Goal: Book appointment/travel/reservation

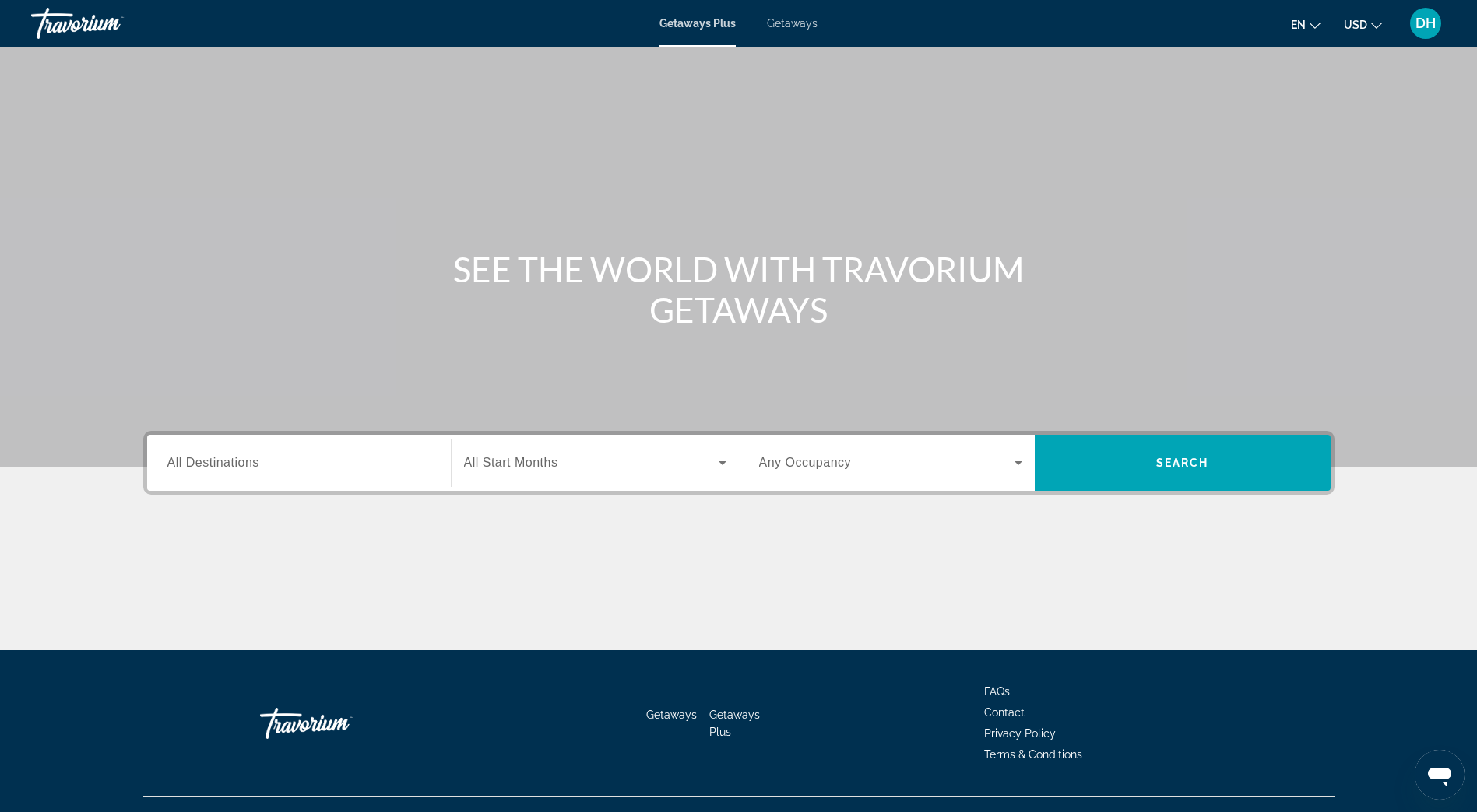
scroll to position [28, 0]
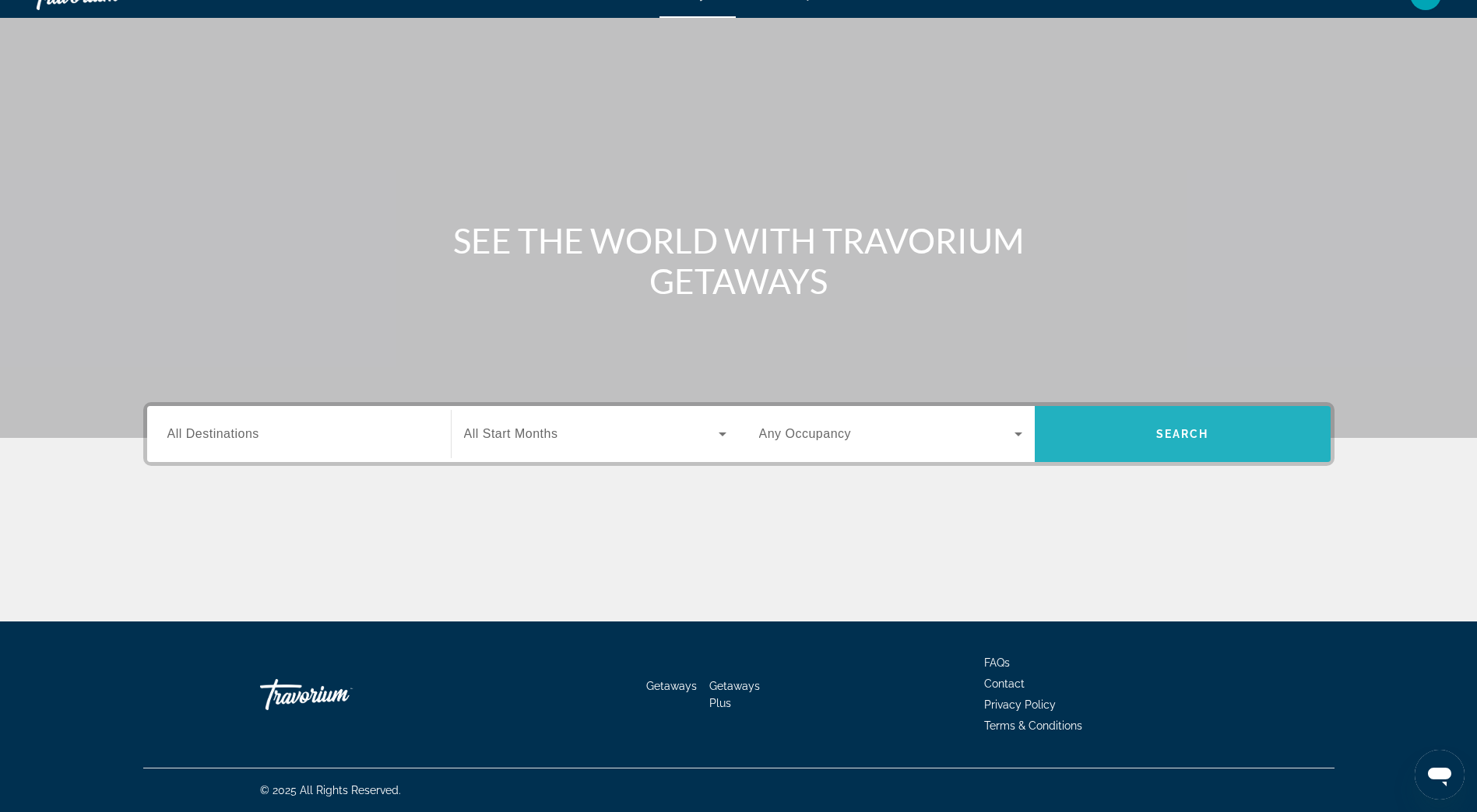
click at [1171, 436] on span "Search" at bounding box center [1182, 434] width 53 height 12
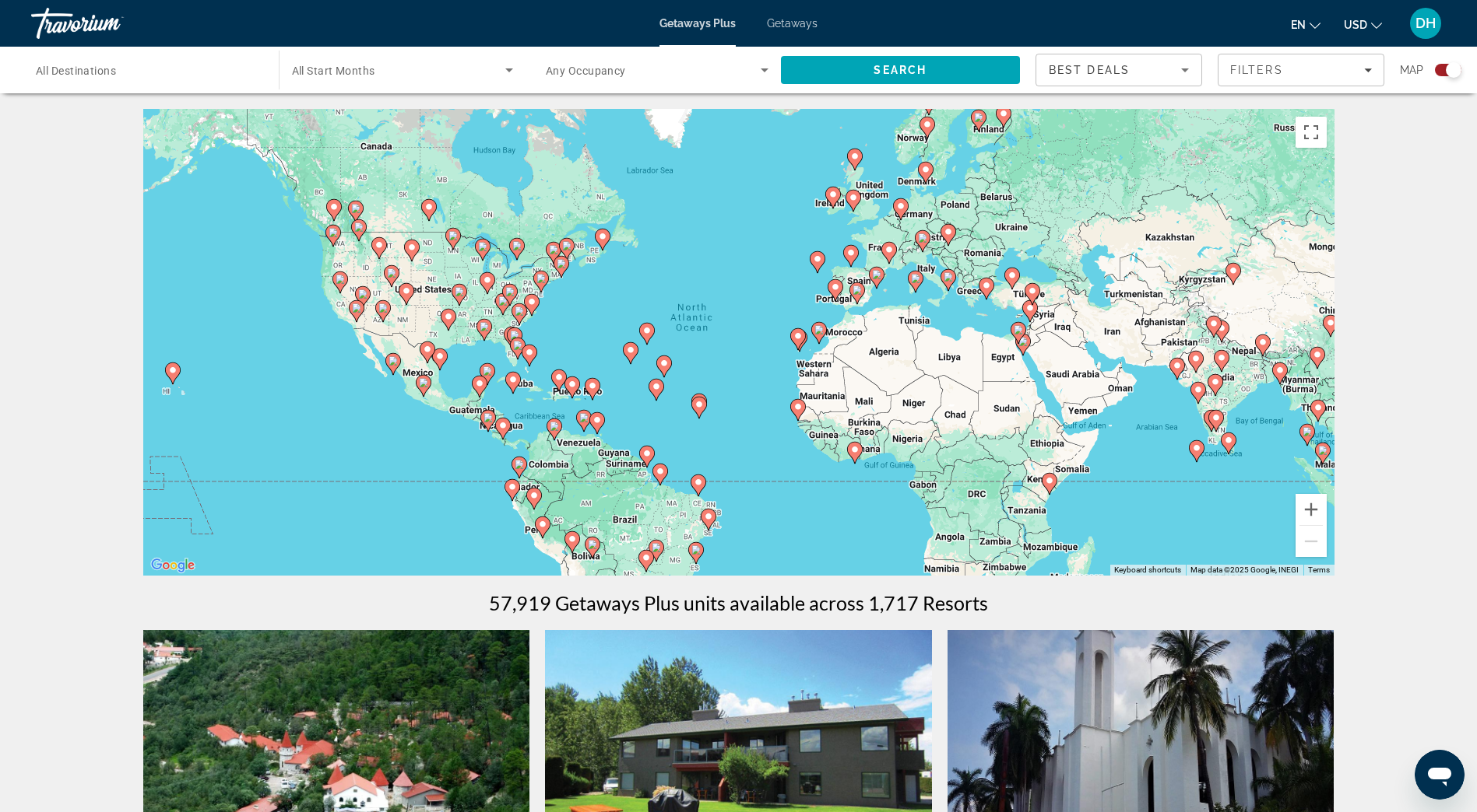
click at [923, 170] on image "Main content" at bounding box center [926, 170] width 9 height 9
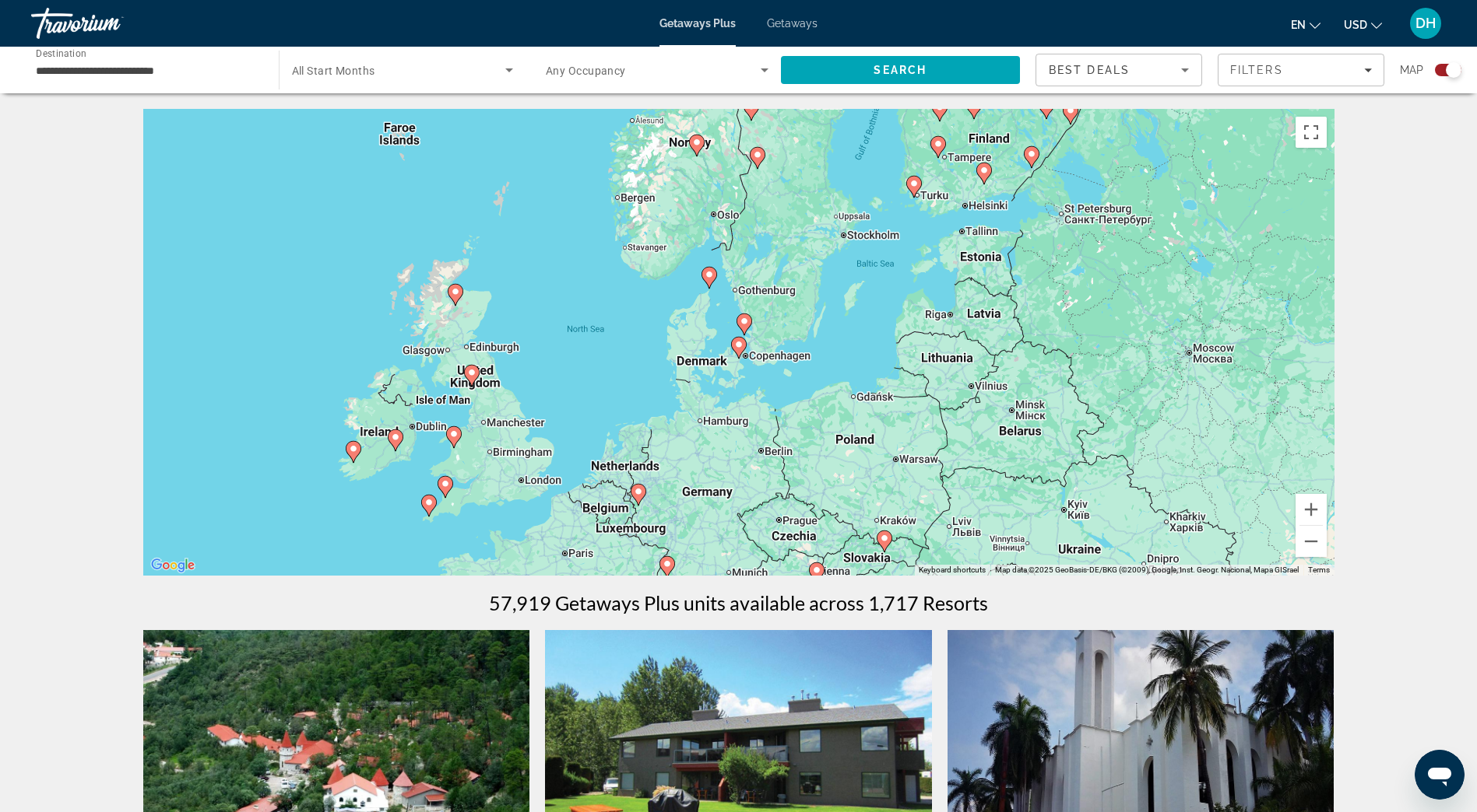
click at [739, 345] on image "Main content" at bounding box center [738, 345] width 9 height 9
type input "**********"
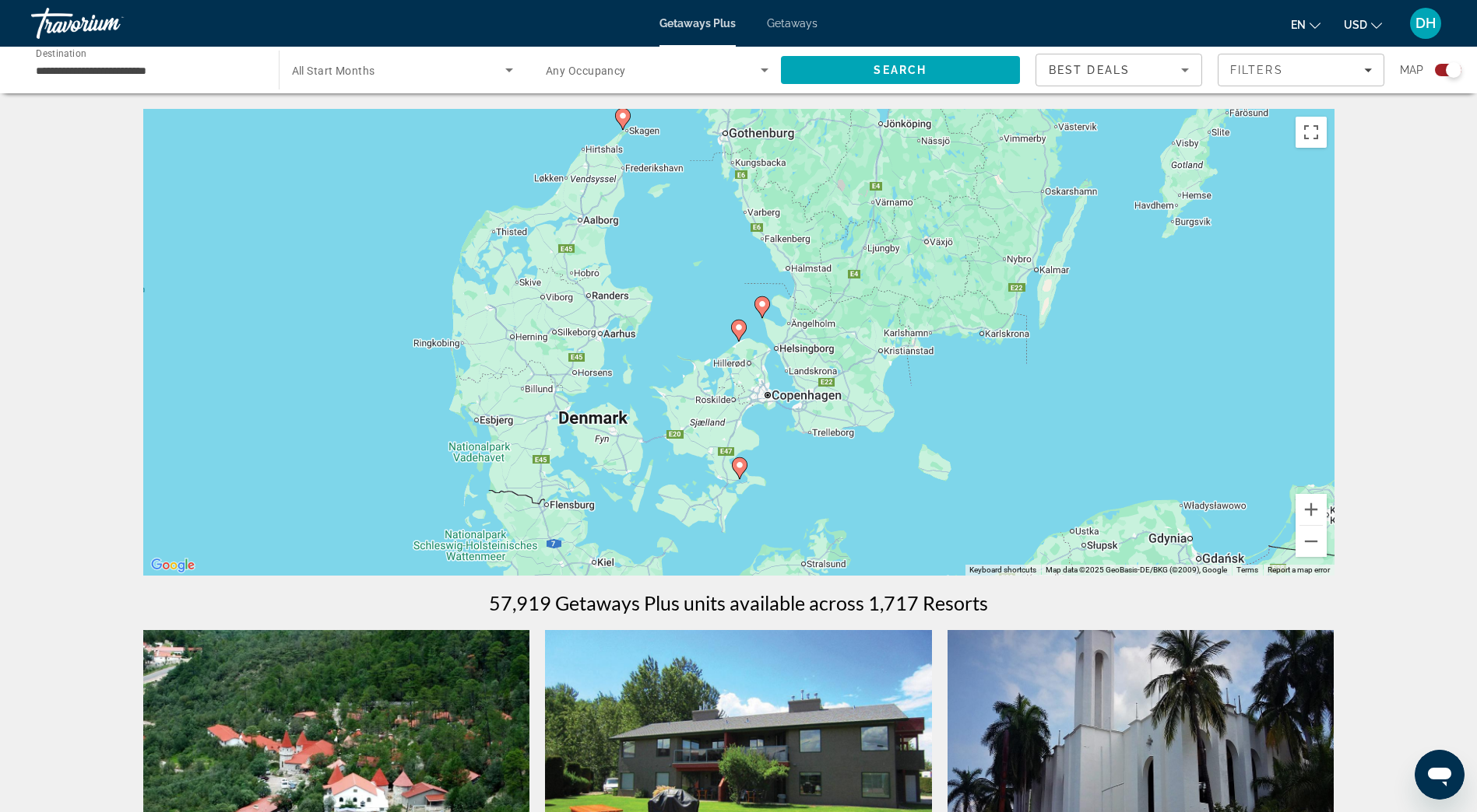
click at [742, 326] on image "Main content" at bounding box center [738, 328] width 9 height 9
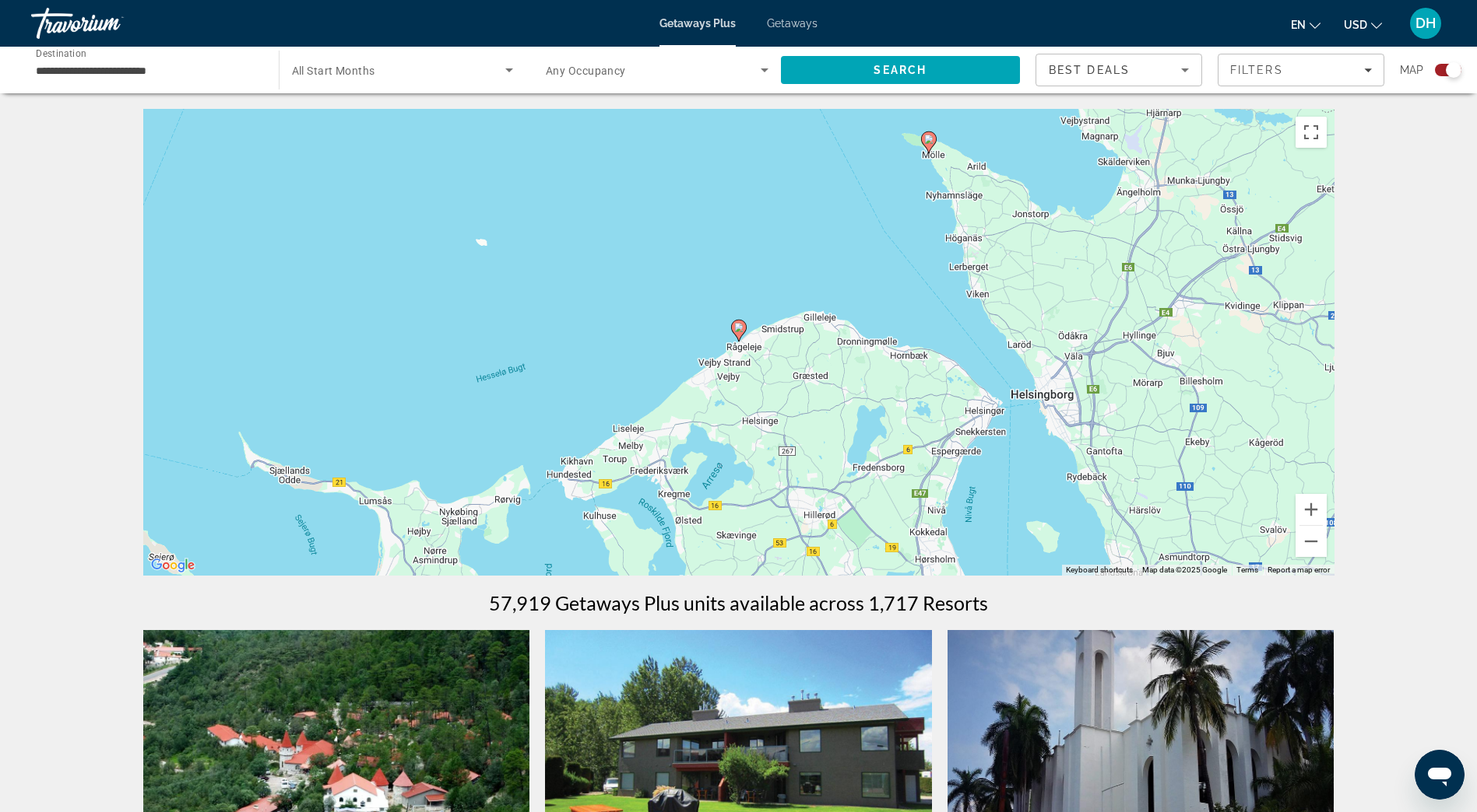
click at [738, 328] on image "Main content" at bounding box center [738, 328] width 9 height 9
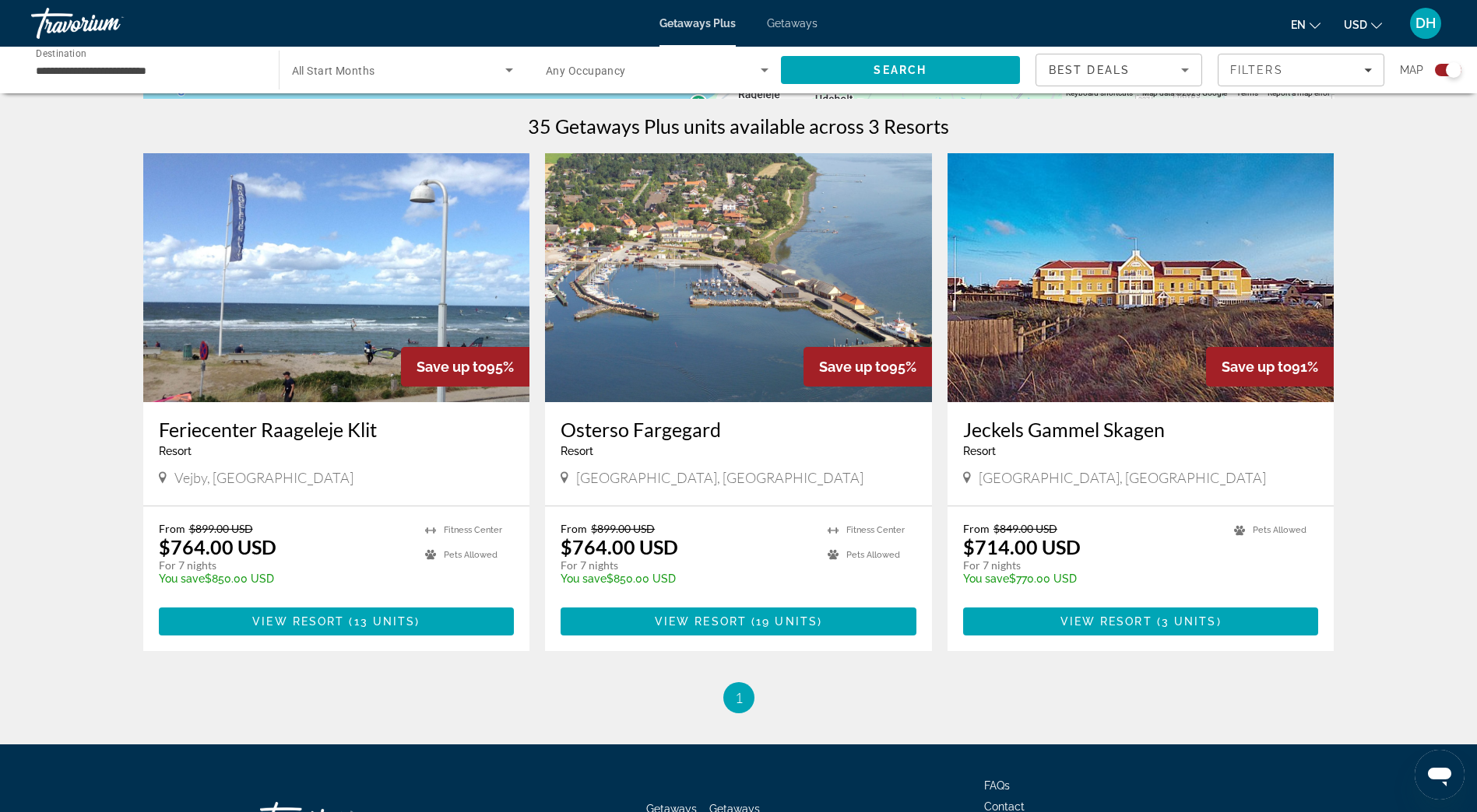
scroll to position [544, 0]
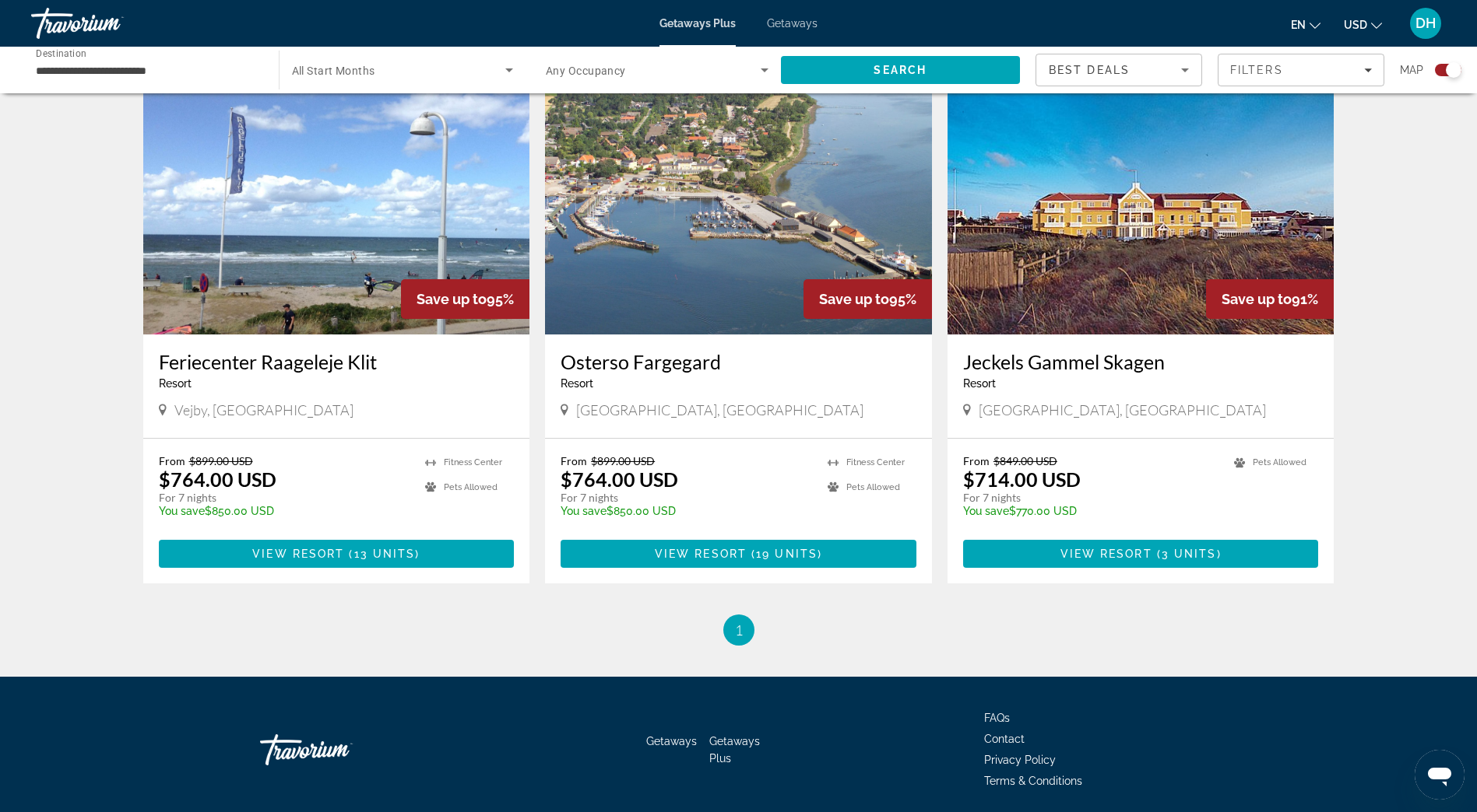
click at [311, 361] on h3 "Feriecenter Raageleje Klit" at bounding box center [337, 361] width 356 height 24
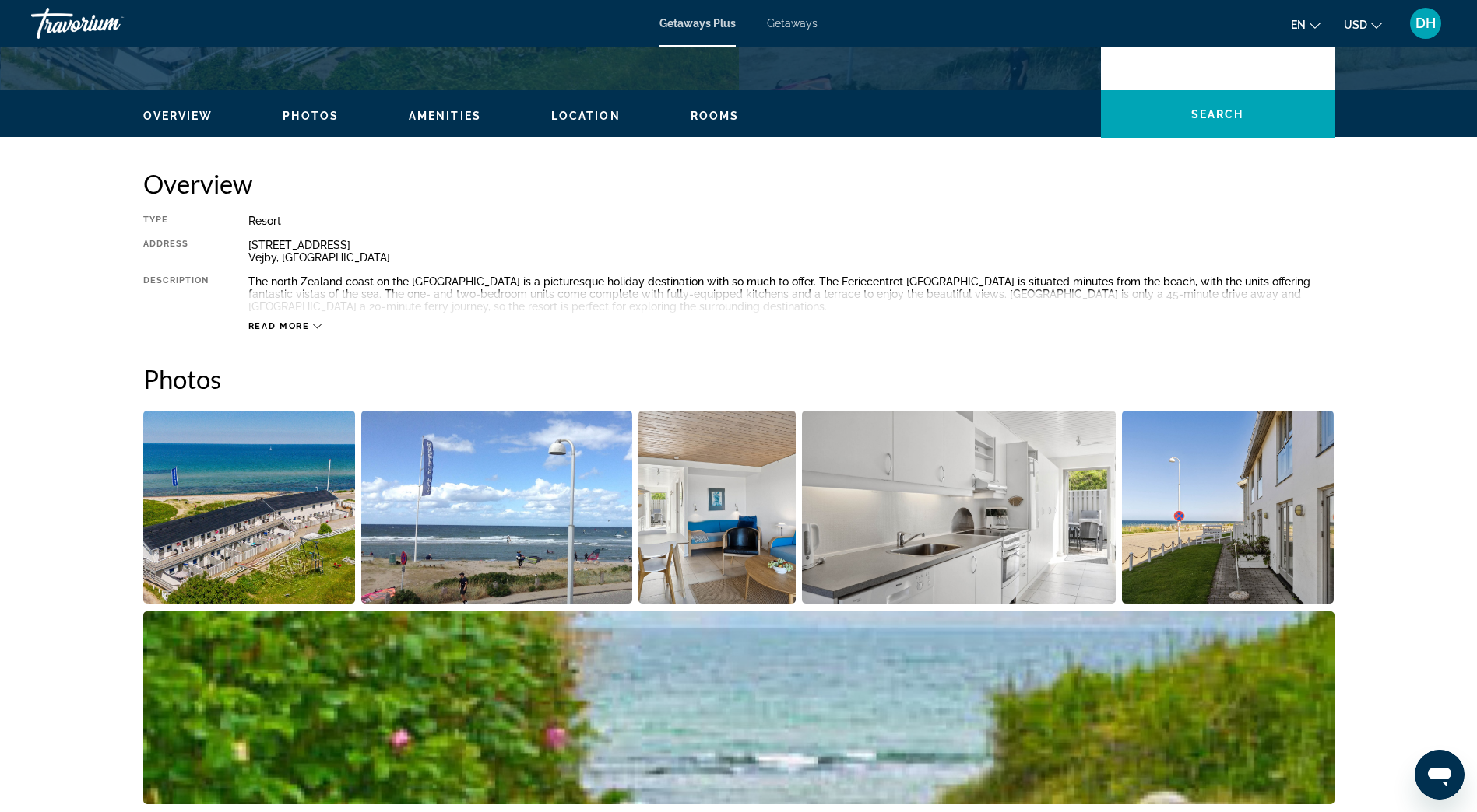
scroll to position [389, 0]
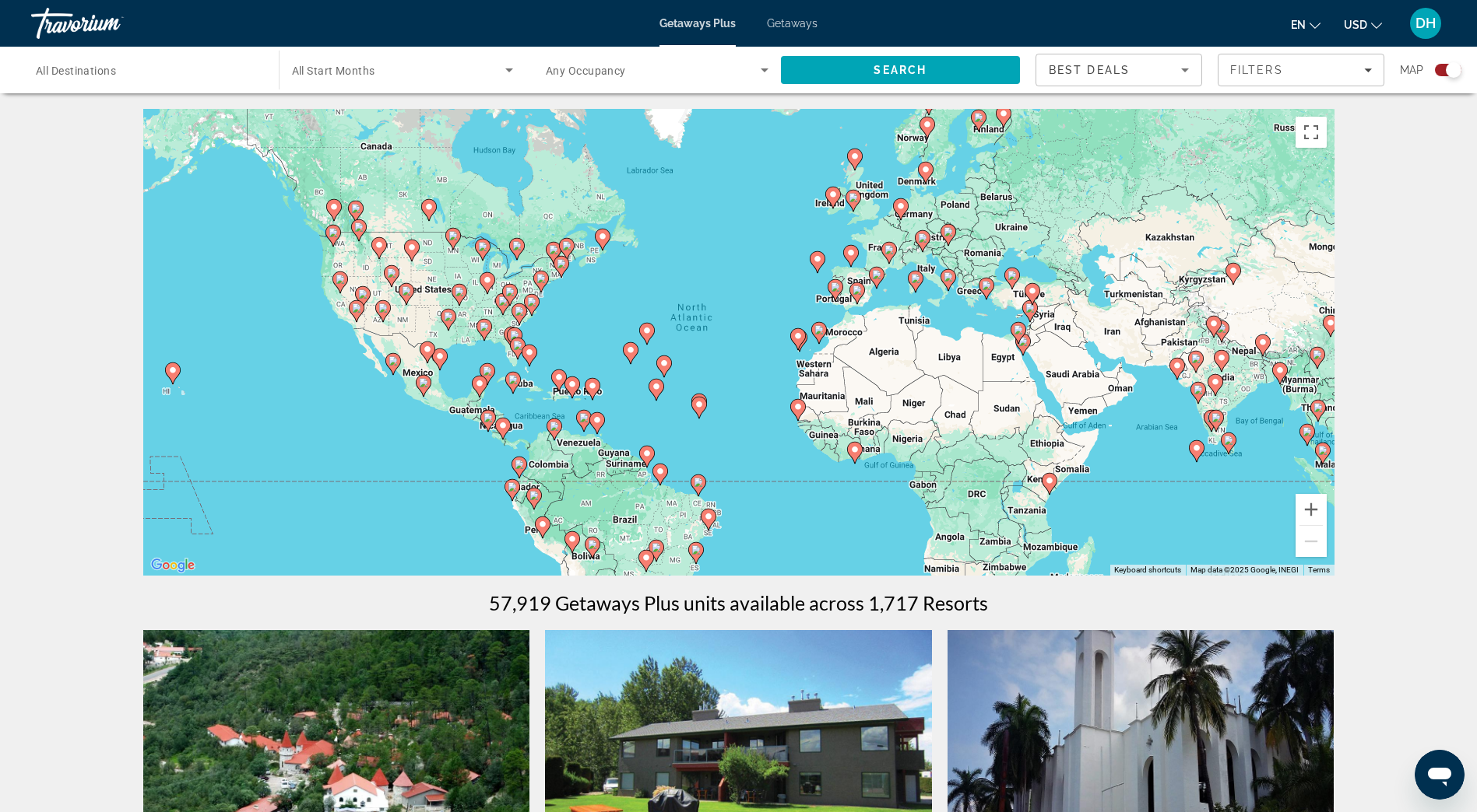
click at [928, 173] on image "Main content" at bounding box center [926, 170] width 9 height 9
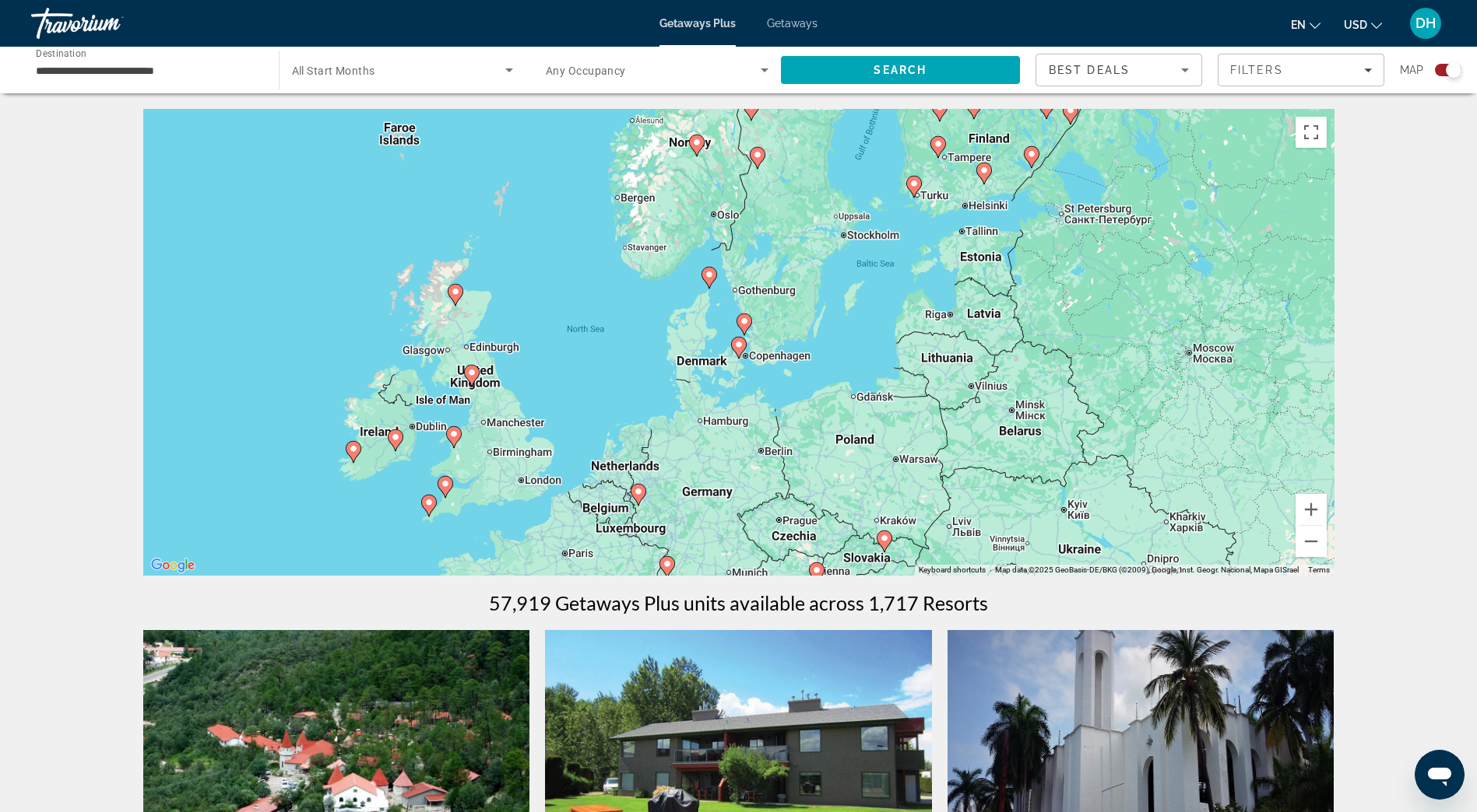
click at [739, 338] on icon "Main content" at bounding box center [738, 347] width 14 height 20
type input "**********"
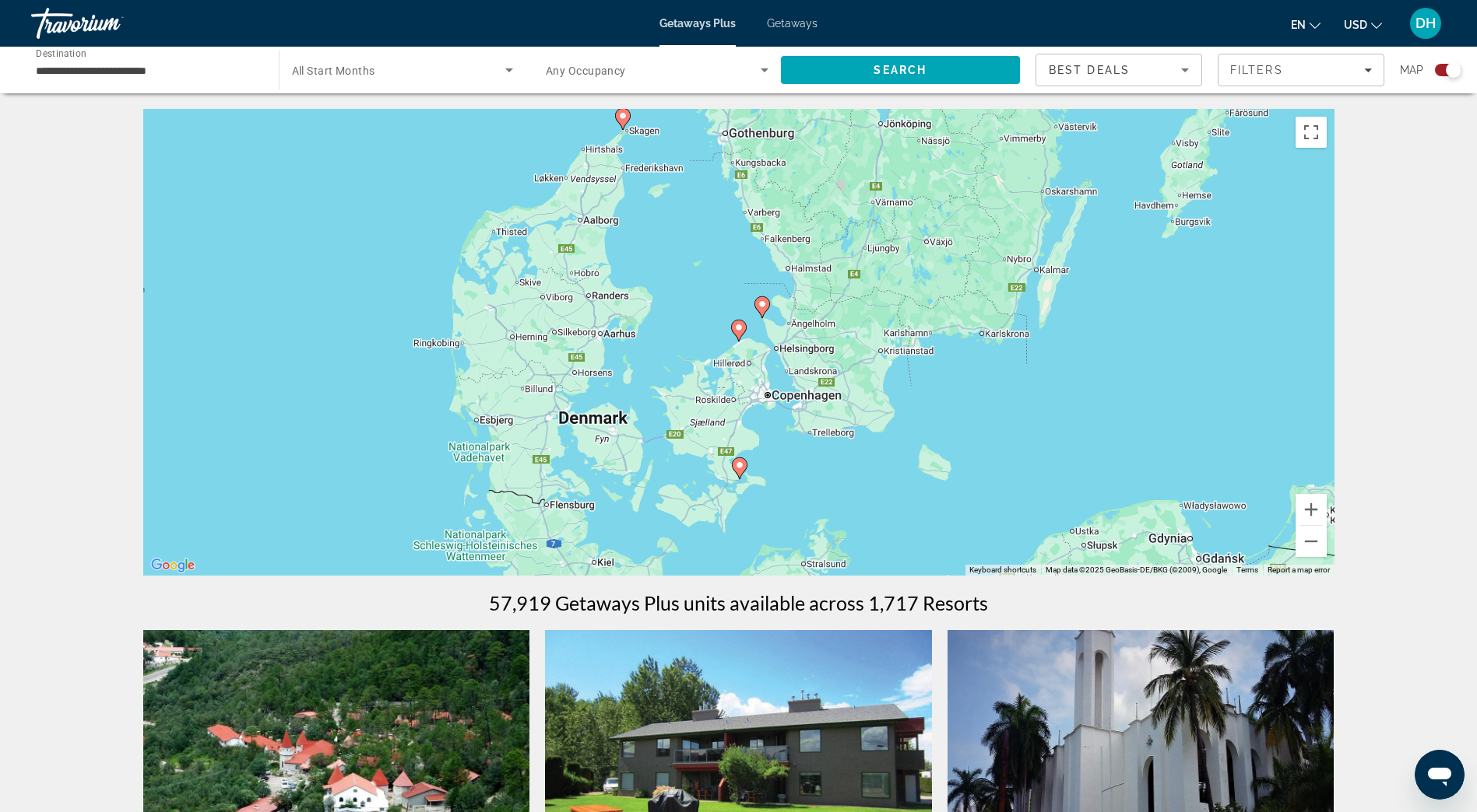
click at [738, 323] on image "Main content" at bounding box center [738, 328] width 9 height 9
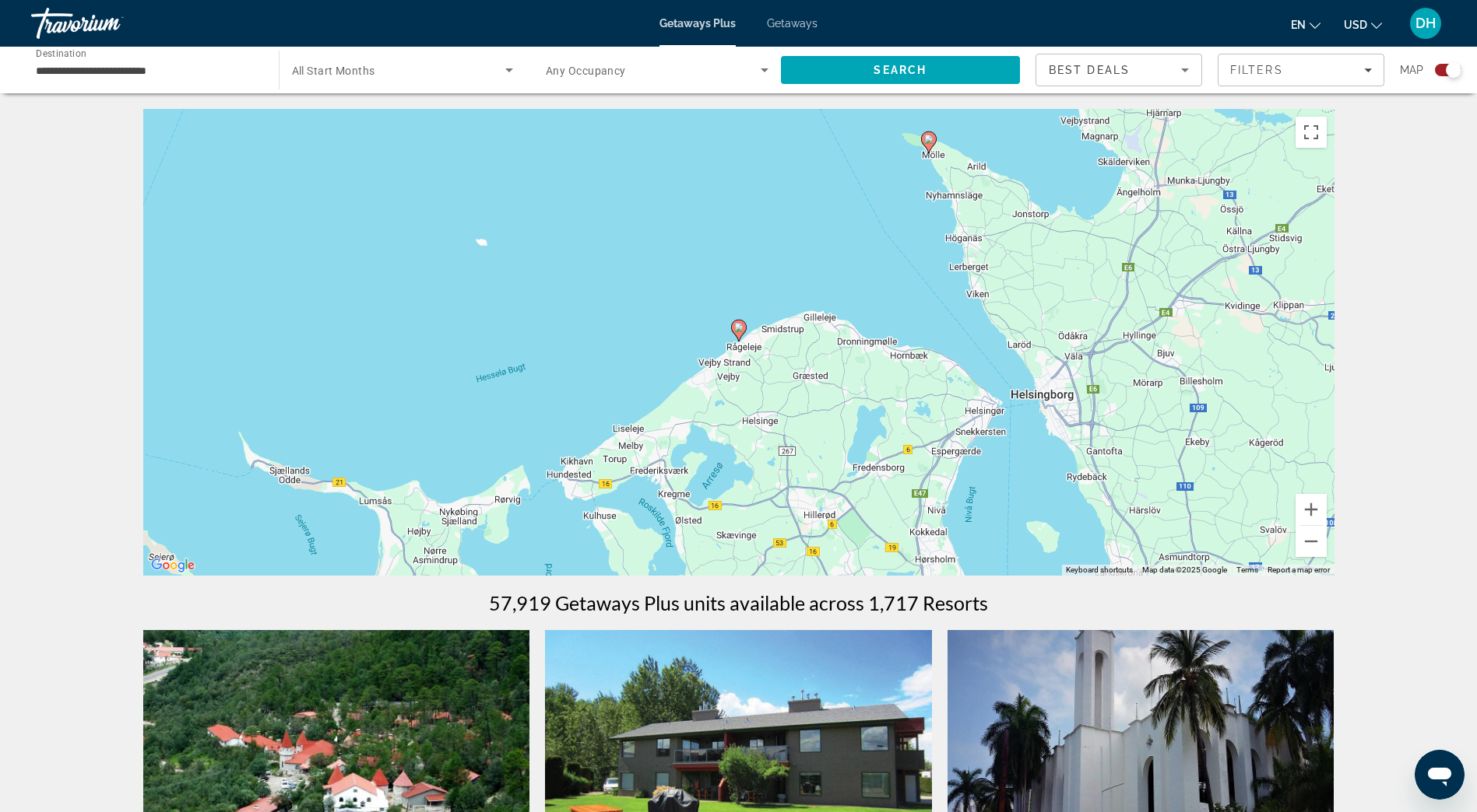
click at [738, 323] on image "Main content" at bounding box center [738, 328] width 9 height 9
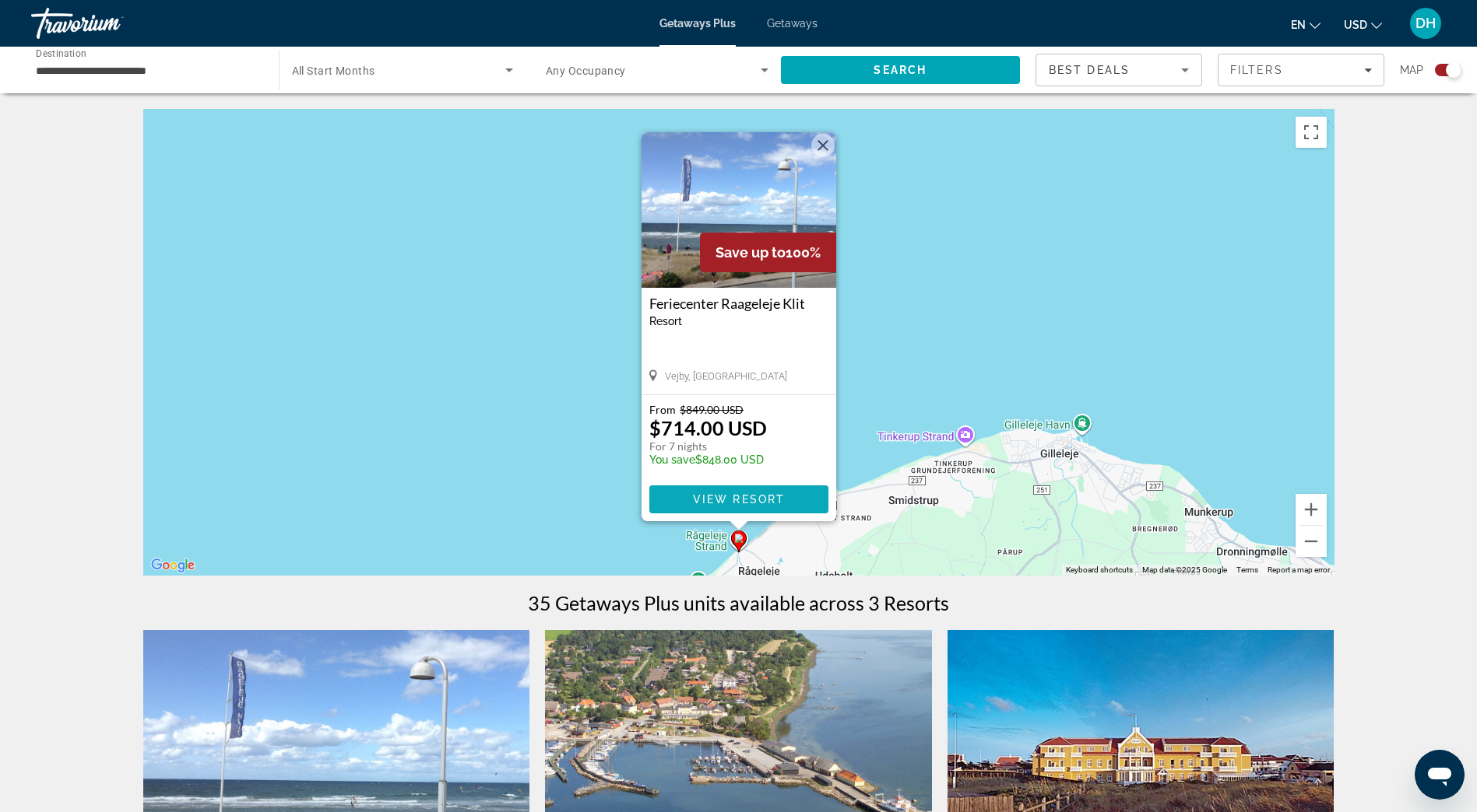
click at [746, 498] on span "View Resort" at bounding box center [738, 499] width 92 height 12
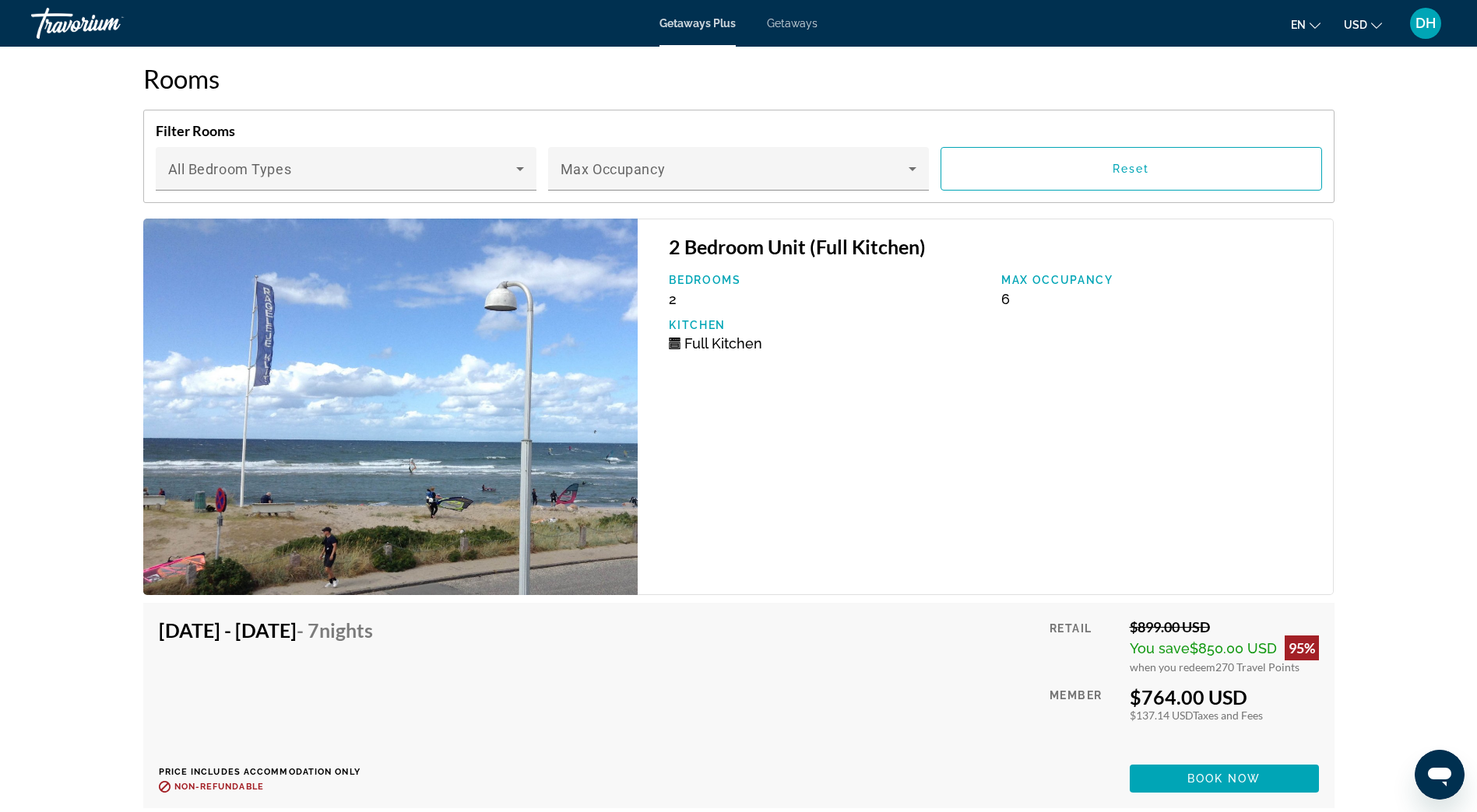
scroll to position [2633, 0]
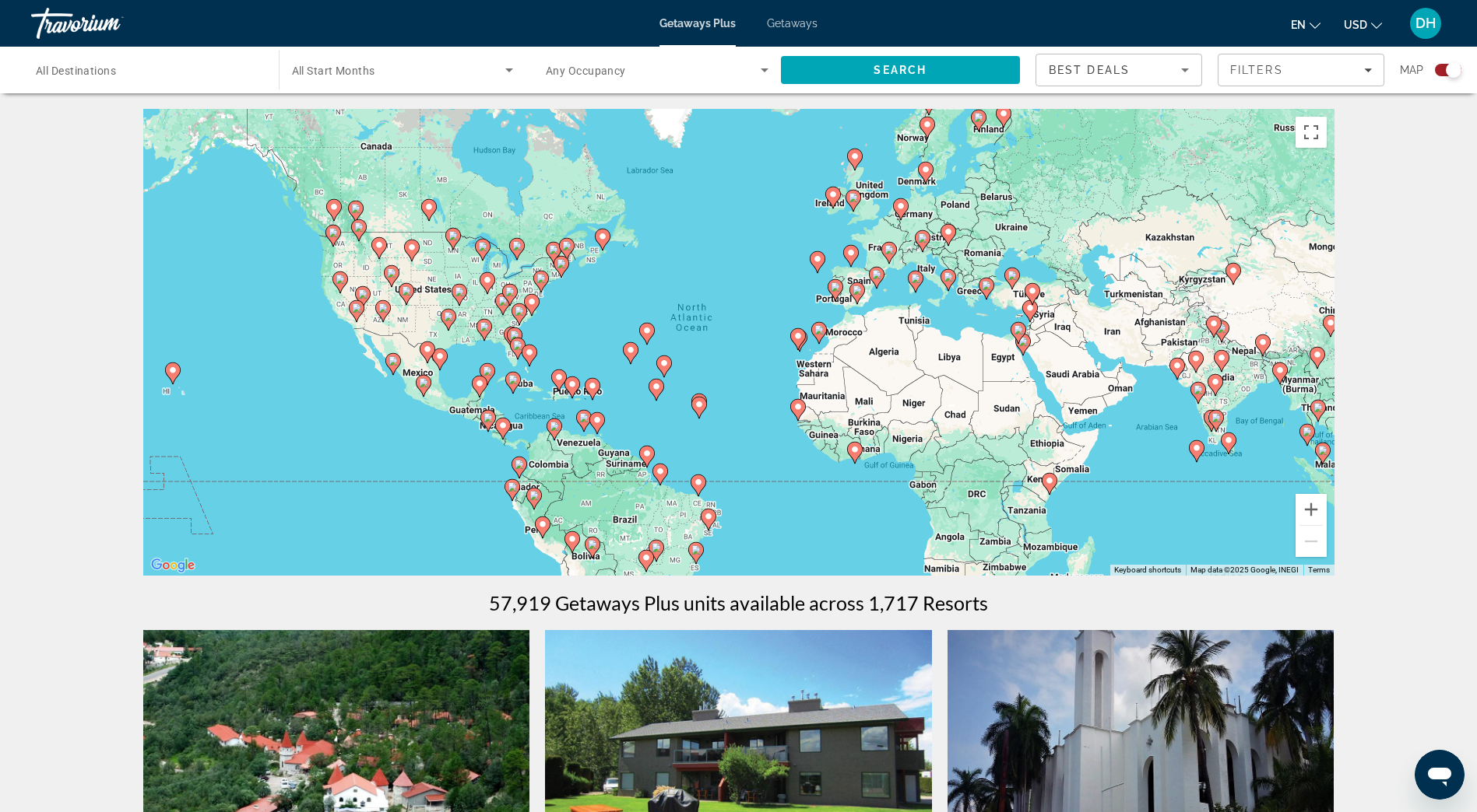
click at [927, 181] on gmp-advanced-marker "Main content" at bounding box center [926, 172] width 15 height 24
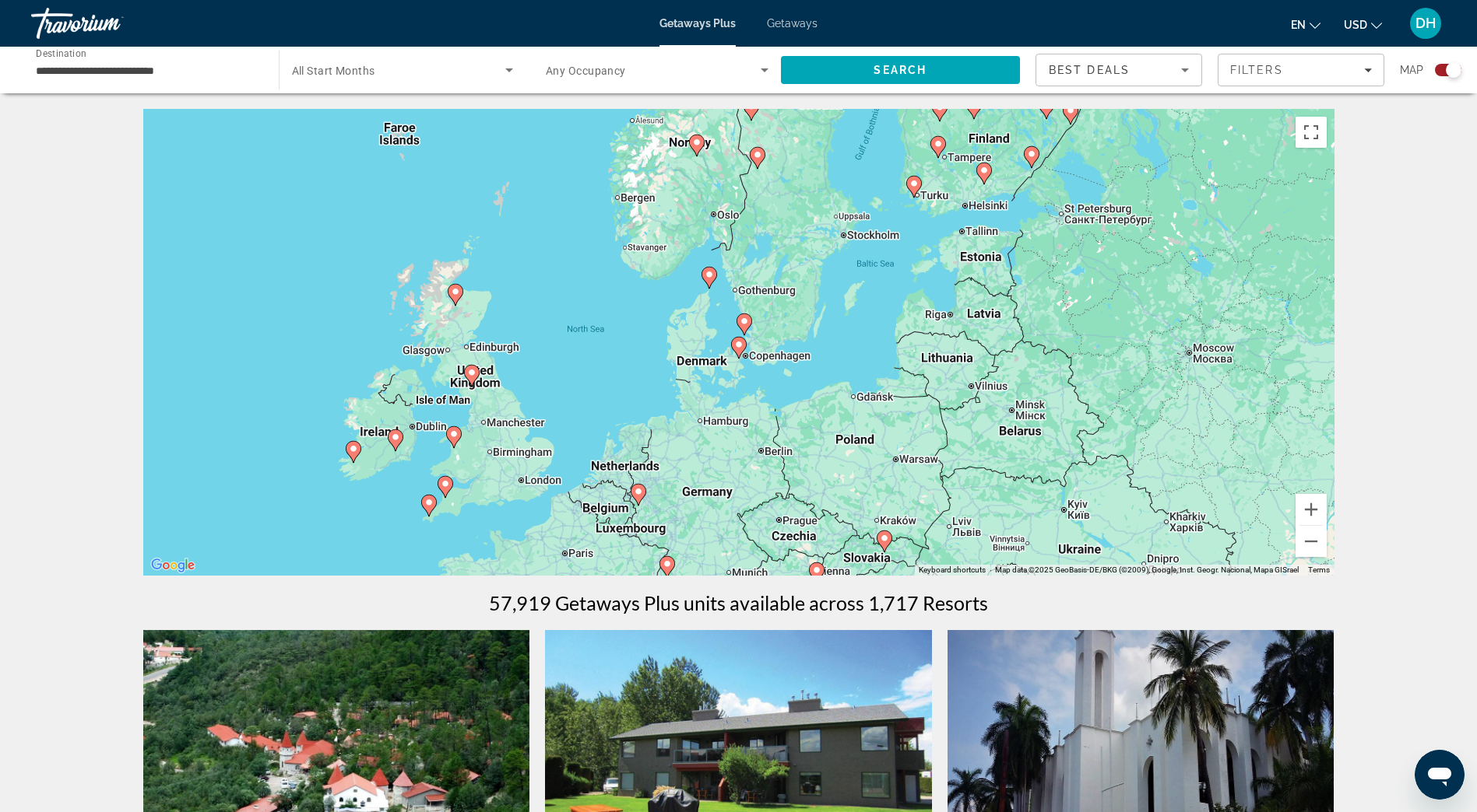
click at [735, 340] on icon "Main content" at bounding box center [738, 347] width 14 height 20
type input "**********"
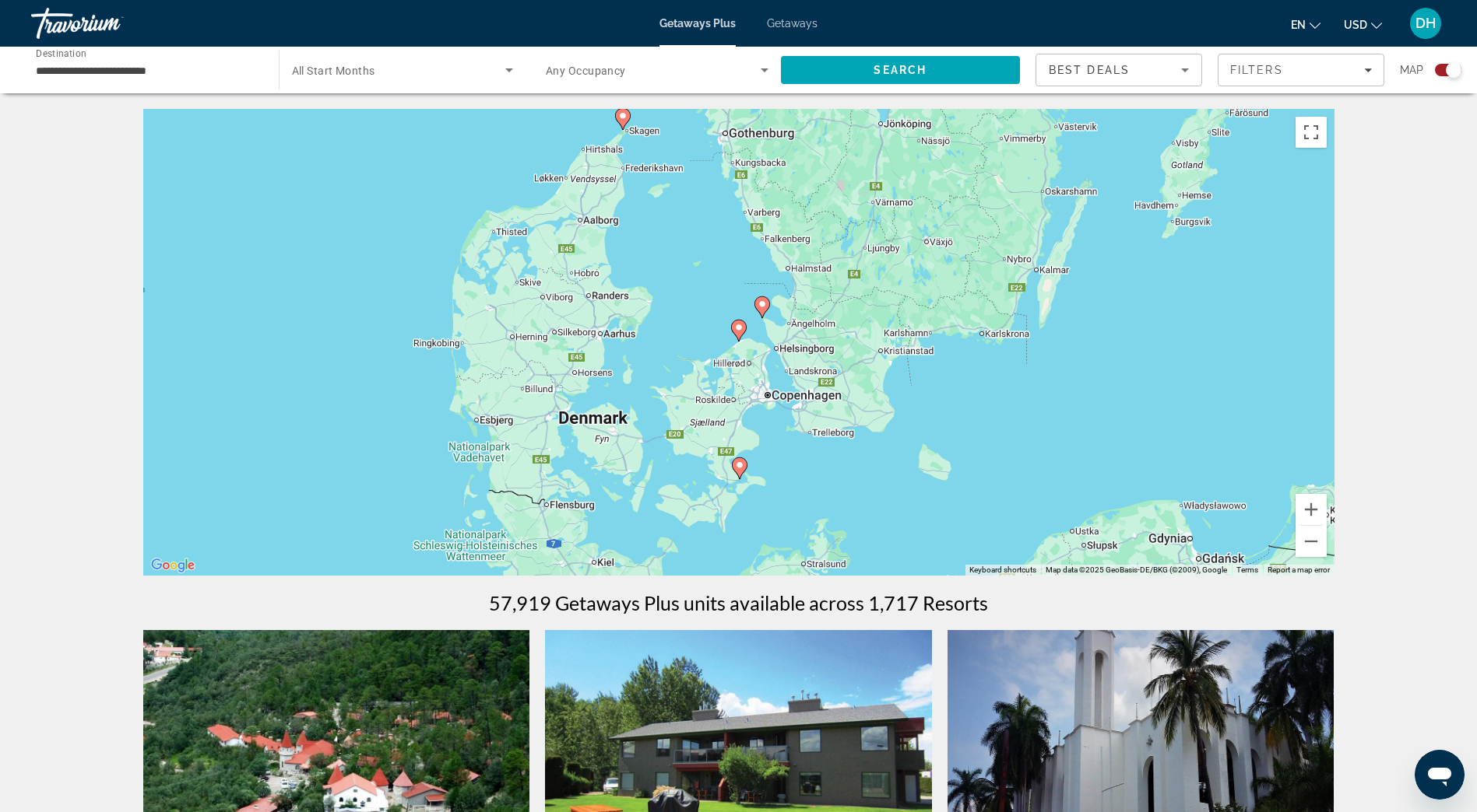
click at [736, 335] on gmp-advanced-marker "Main content" at bounding box center [738, 330] width 15 height 24
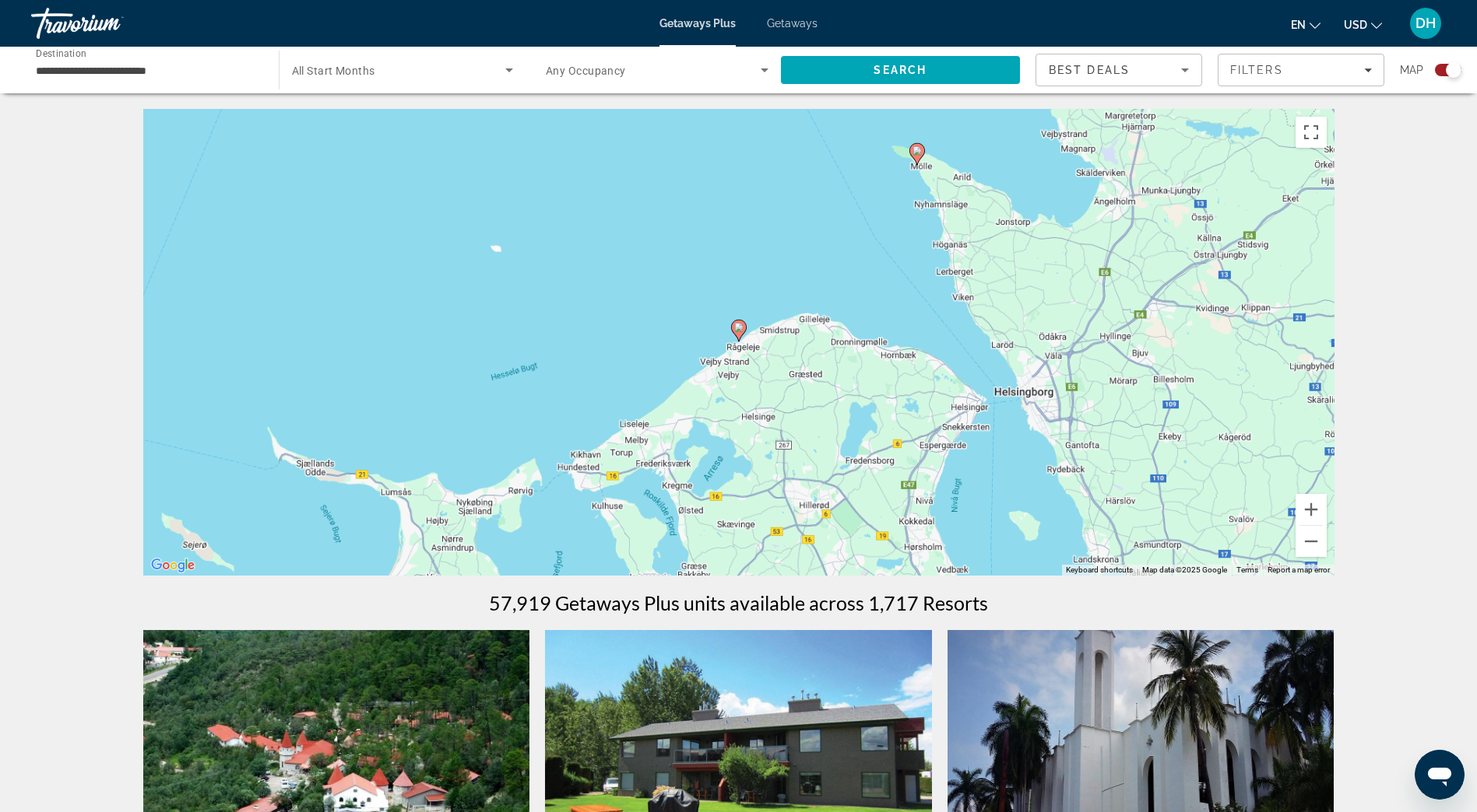
click at [736, 335] on icon "Main content" at bounding box center [738, 330] width 14 height 20
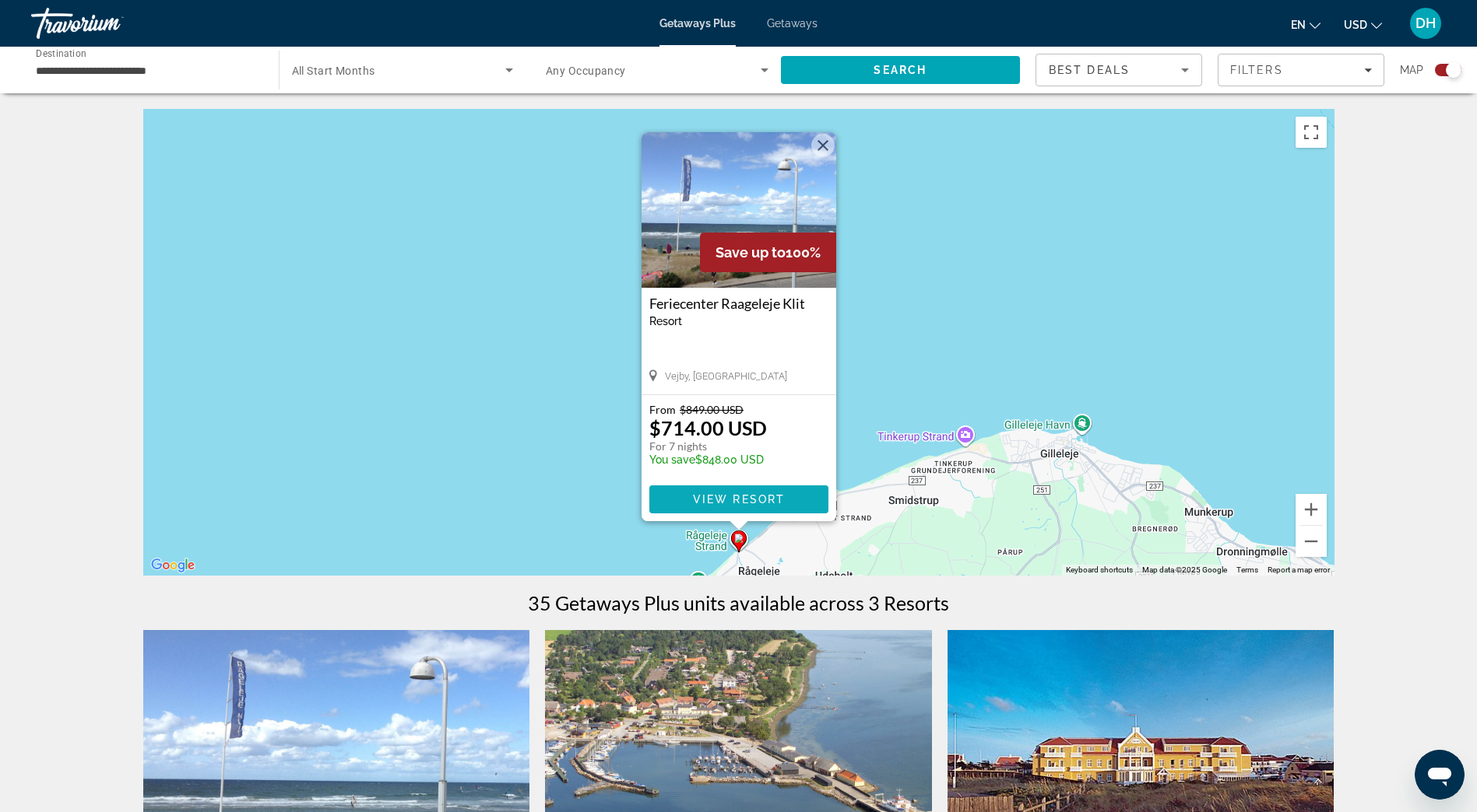
click at [724, 499] on span "View Resort" at bounding box center [738, 499] width 92 height 12
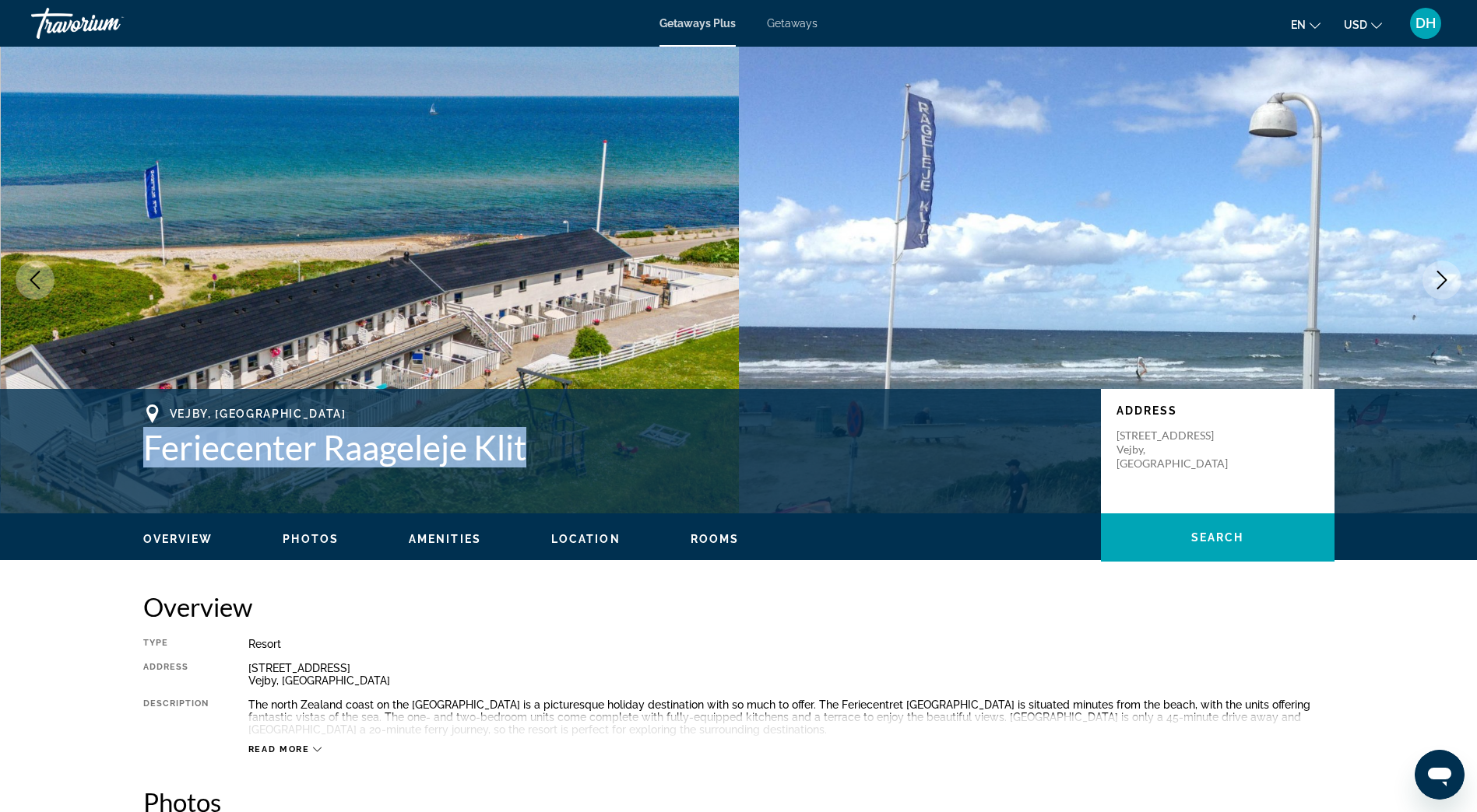
drag, startPoint x: 530, startPoint y: 454, endPoint x: 148, endPoint y: 451, distance: 382.0
click at [148, 451] on h1 "Feriecenter Raageleje Klit" at bounding box center [614, 447] width 942 height 41
copy h1 "Feriecenter Raageleje Klit"
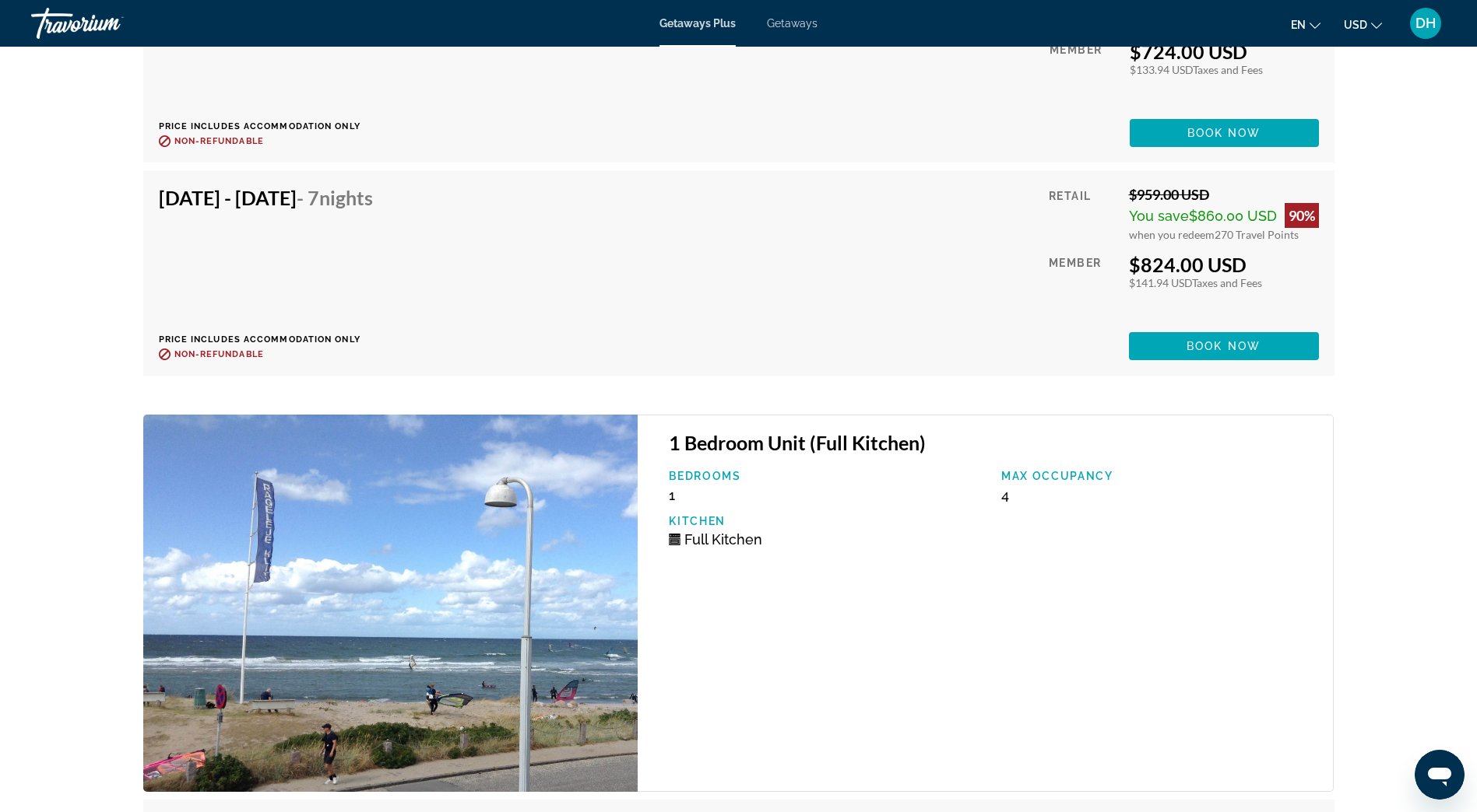
scroll to position [3346, 0]
